Goal: Task Accomplishment & Management: Manage account settings

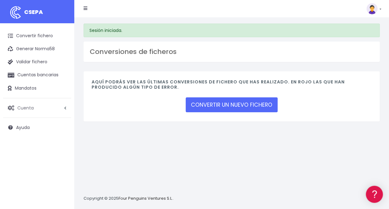
click at [44, 111] on link "Cuenta" at bounding box center [37, 107] width 68 height 13
click at [23, 134] on link "Suscripción" at bounding box center [40, 133] width 61 height 11
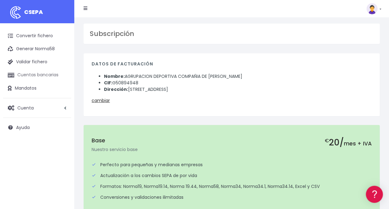
click at [40, 72] on link "Cuentas bancarias" at bounding box center [37, 74] width 68 height 13
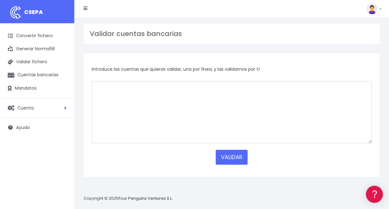
click at [373, 10] on img at bounding box center [372, 8] width 11 height 11
click at [354, 85] on link "Salir" at bounding box center [359, 85] width 43 height 11
